Goal: Navigation & Orientation: Find specific page/section

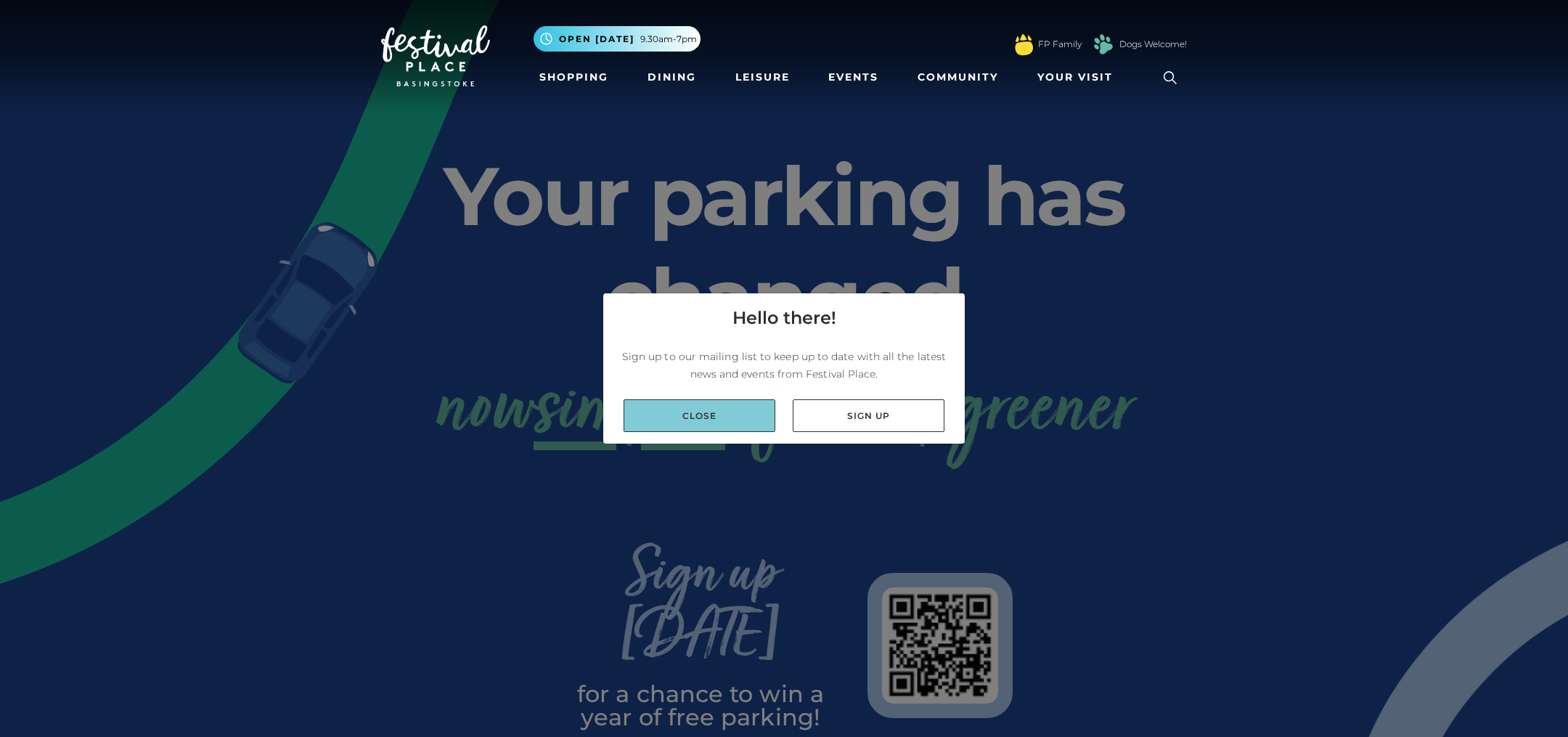
click at [712, 416] on link "Close" at bounding box center [699, 415] width 151 height 32
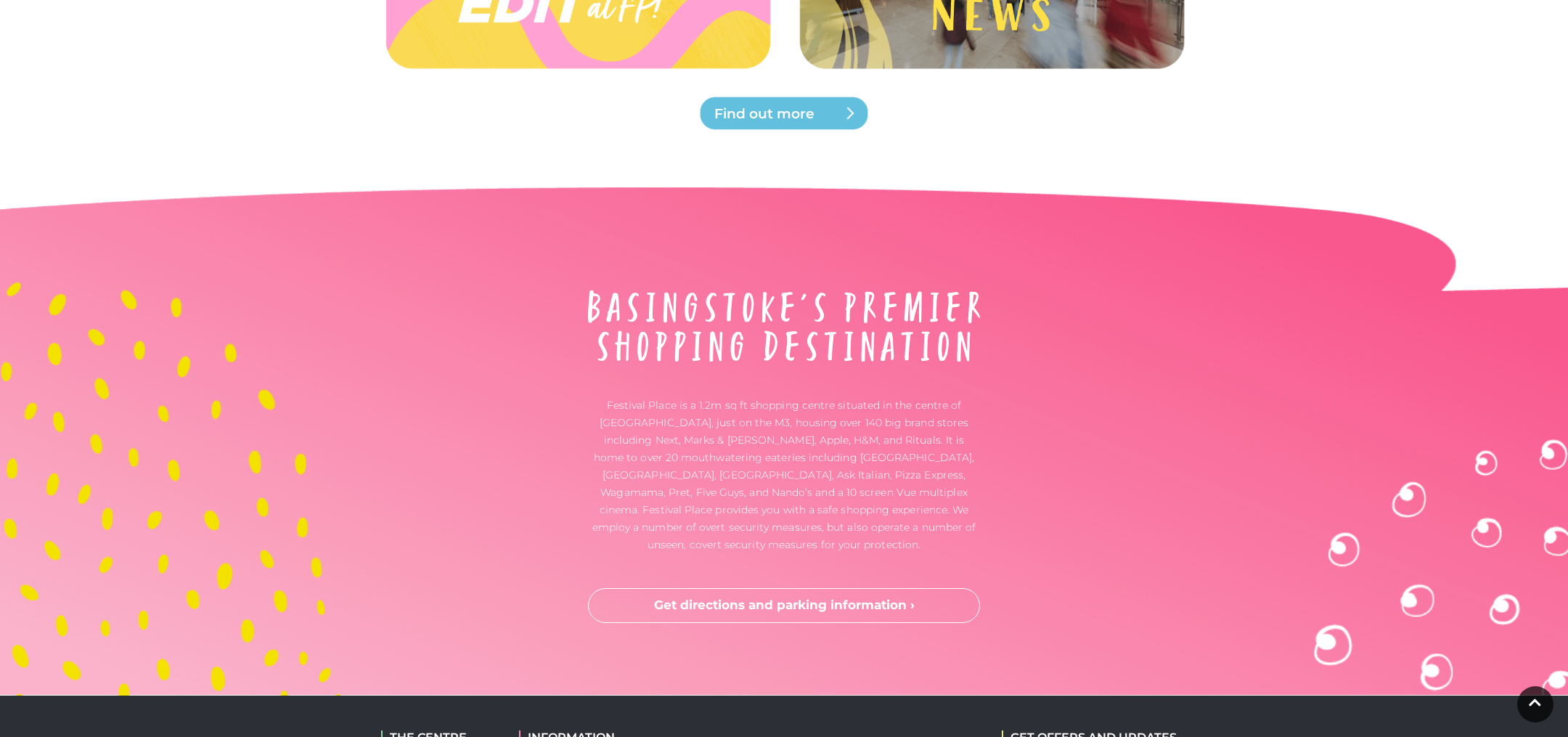
scroll to position [3770, 0]
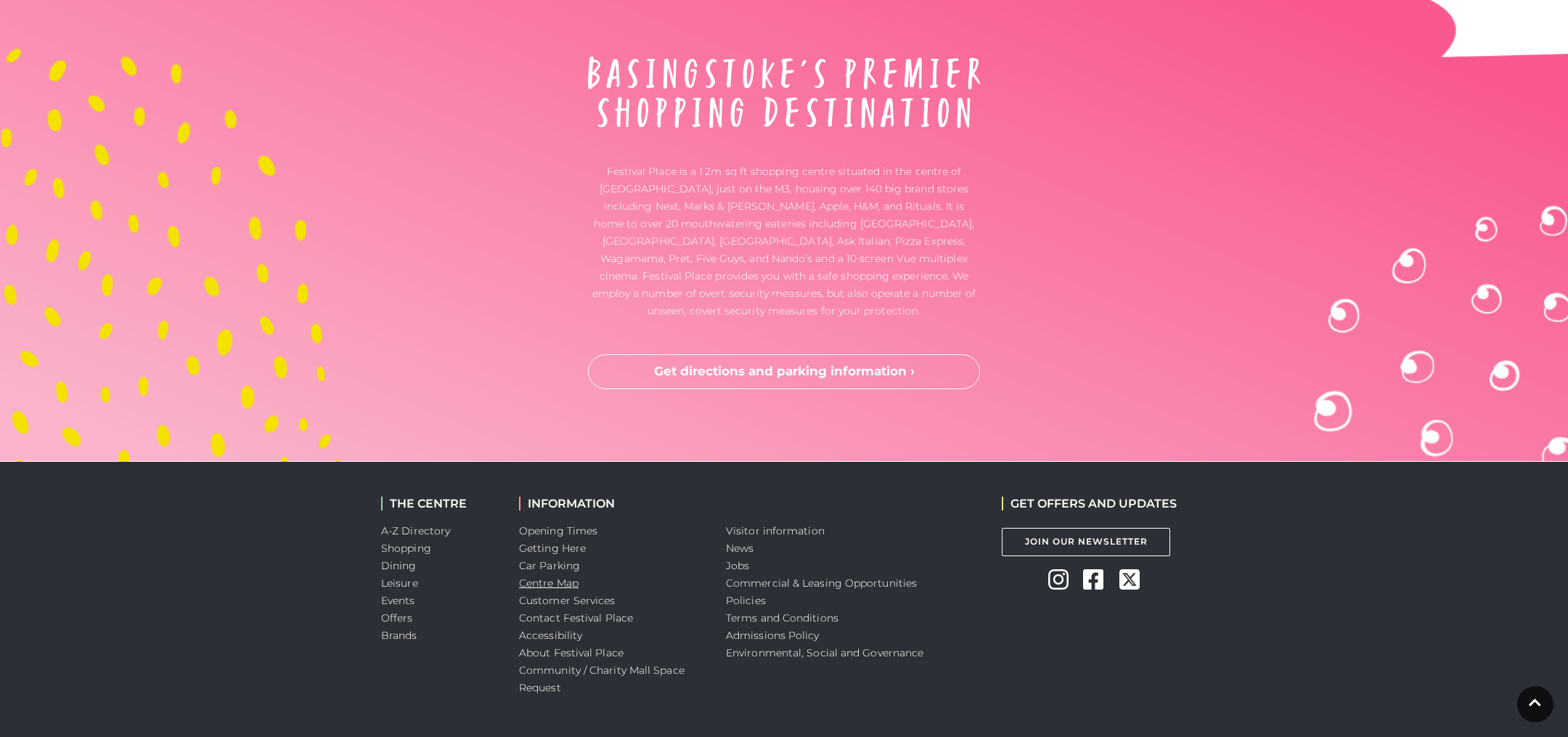
click at [552, 576] on link "Centre Map" at bounding box center [549, 582] width 60 height 13
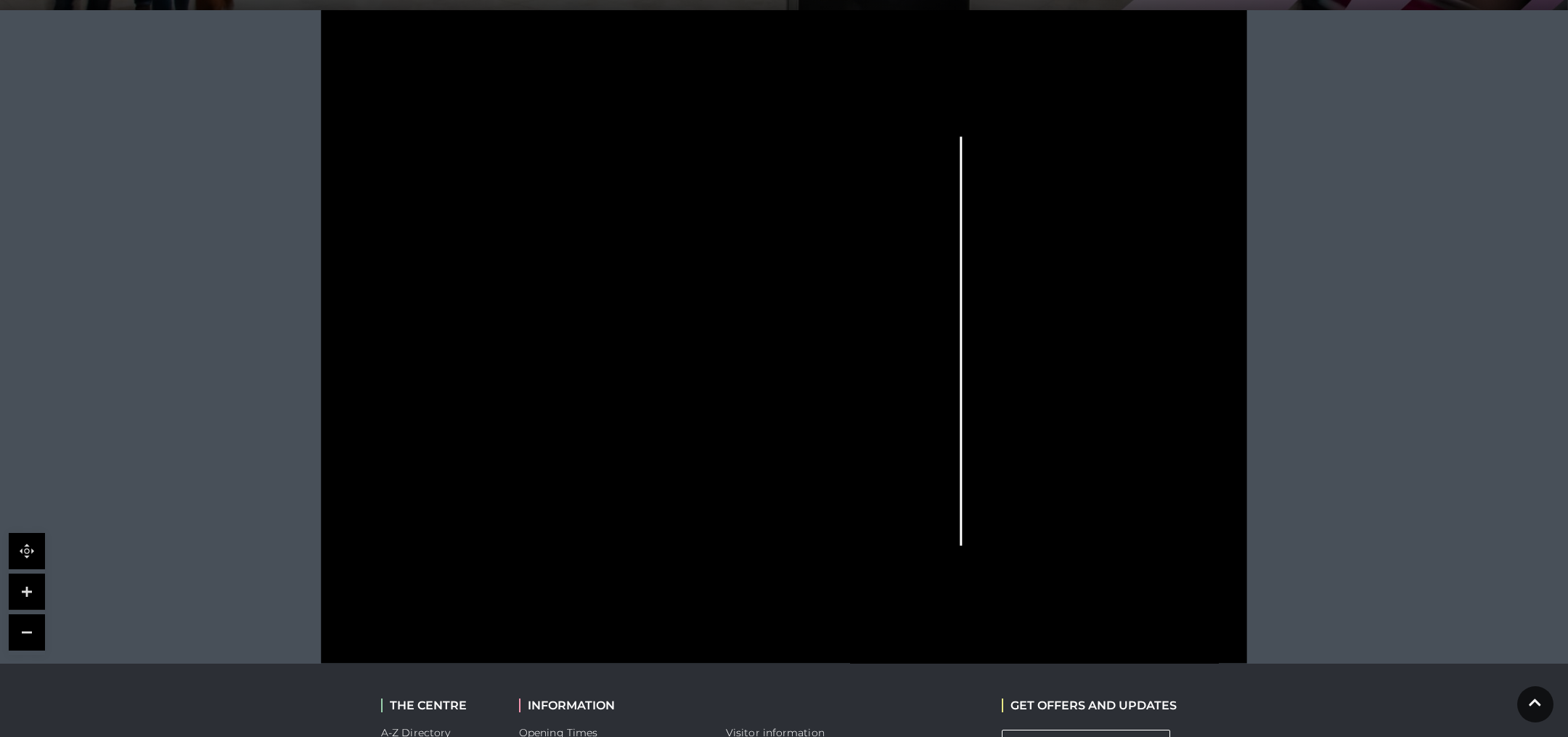
scroll to position [415, 0]
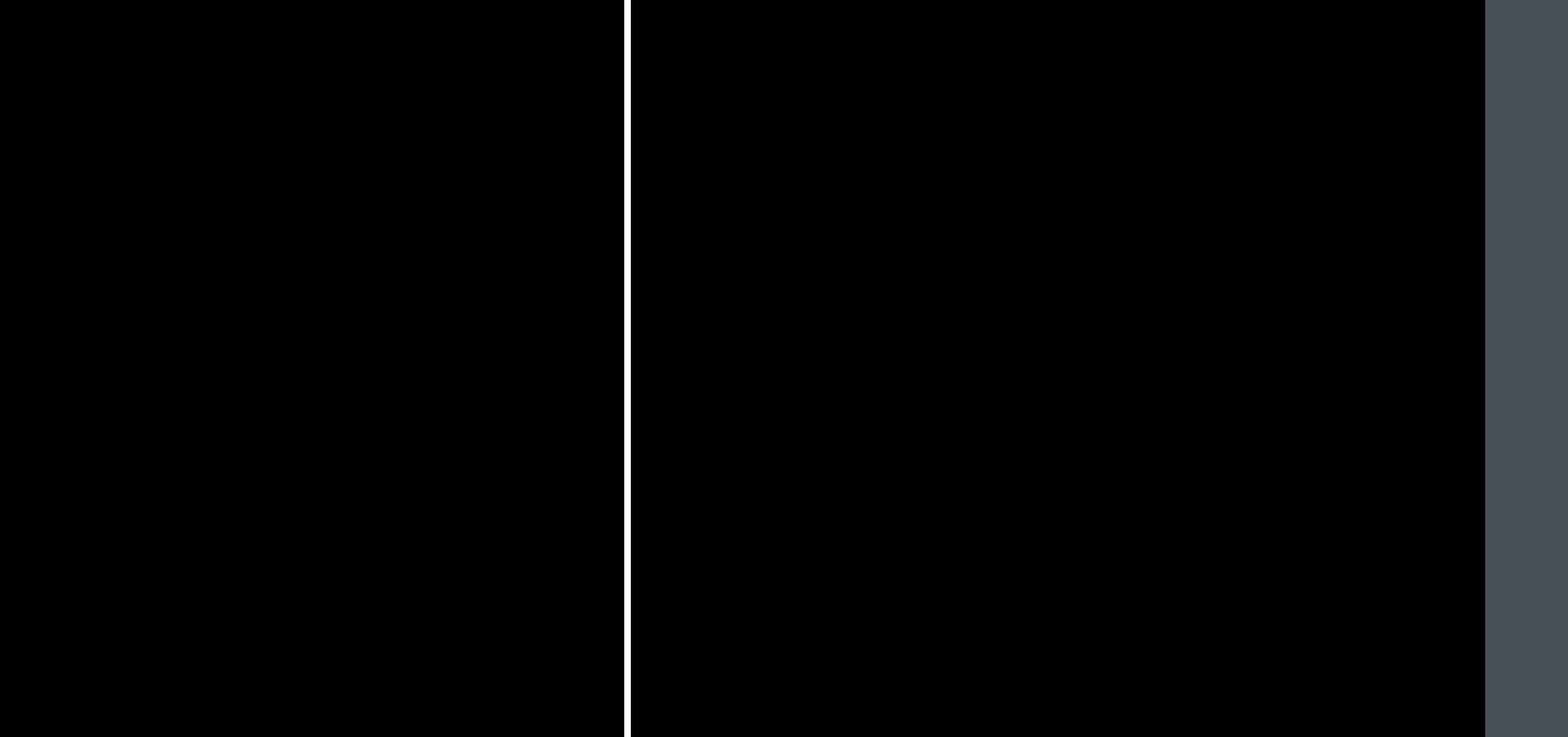
click at [1095, 196] on rect at bounding box center [1093, 200] width 36 height 10
click at [1093, 200] on rect at bounding box center [1093, 200] width 36 height 10
